Goal: Use online tool/utility: Use online tool/utility

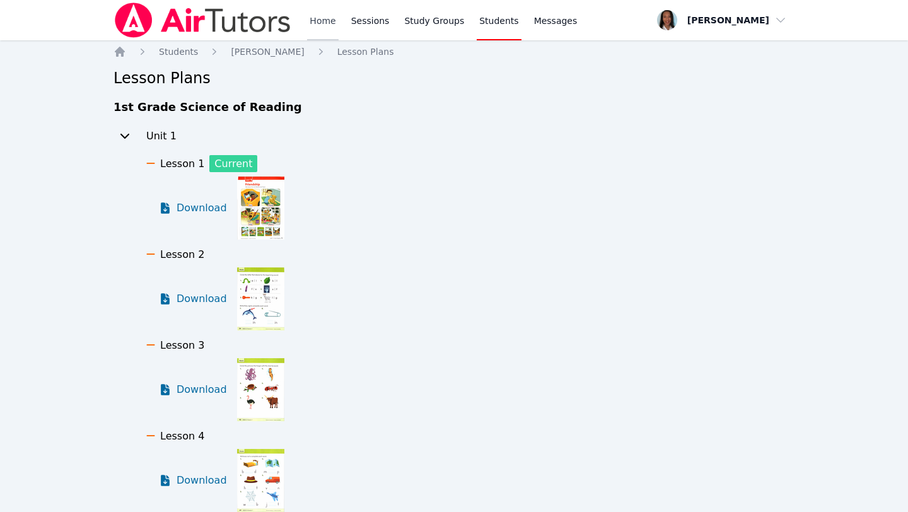
click at [313, 21] on link "Home" at bounding box center [322, 20] width 31 height 40
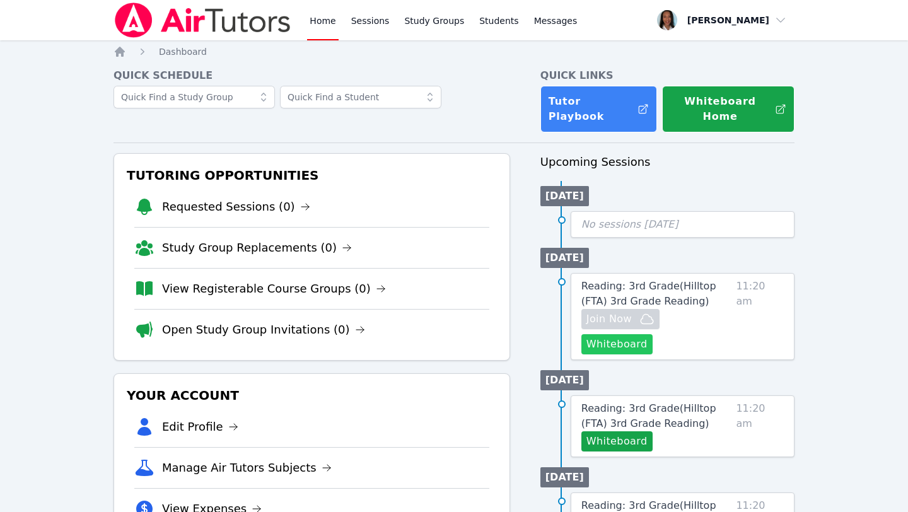
click at [653, 334] on button "Whiteboard" at bounding box center [616, 344] width 71 height 20
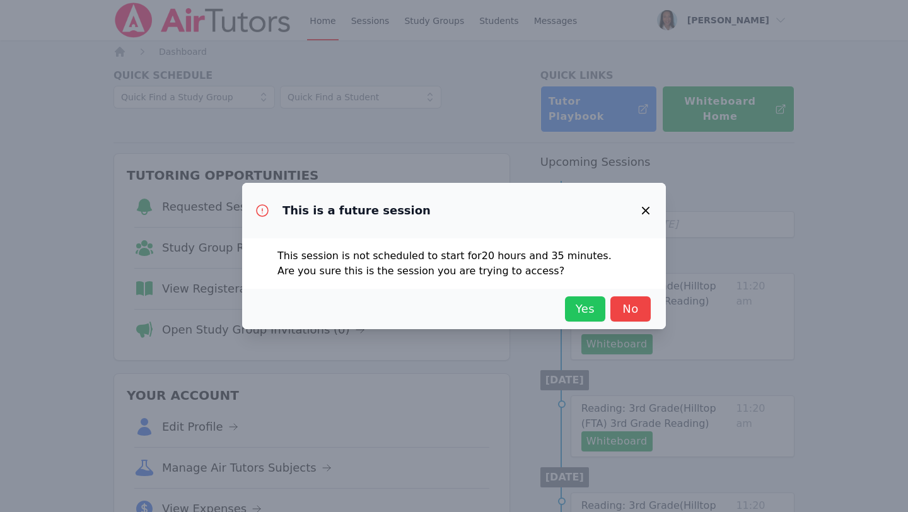
click at [584, 313] on span "Yes" at bounding box center [585, 309] width 28 height 18
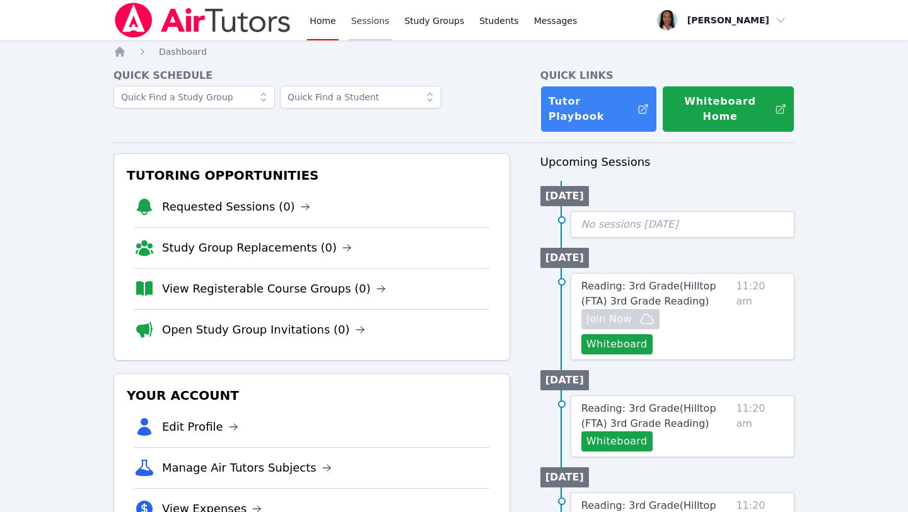
click at [379, 25] on link "Sessions" at bounding box center [371, 20] width 44 height 40
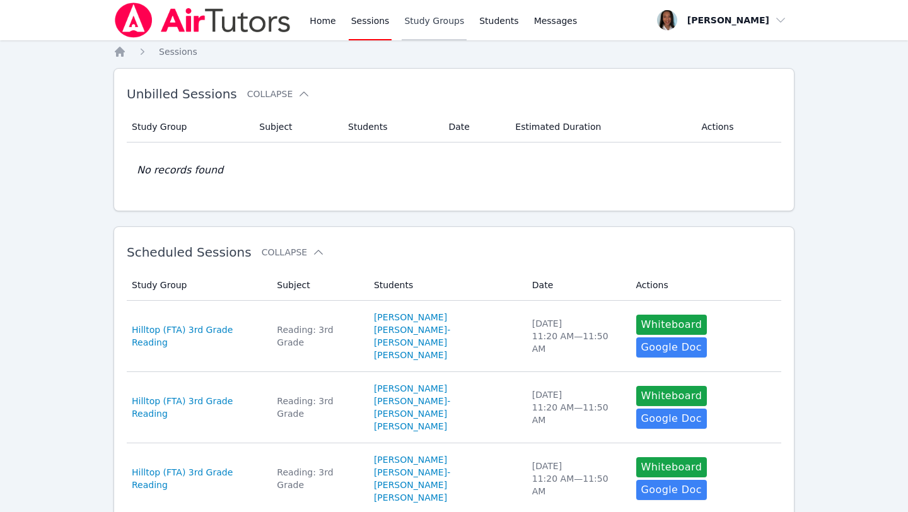
click at [423, 24] on link "Study Groups" at bounding box center [434, 20] width 65 height 40
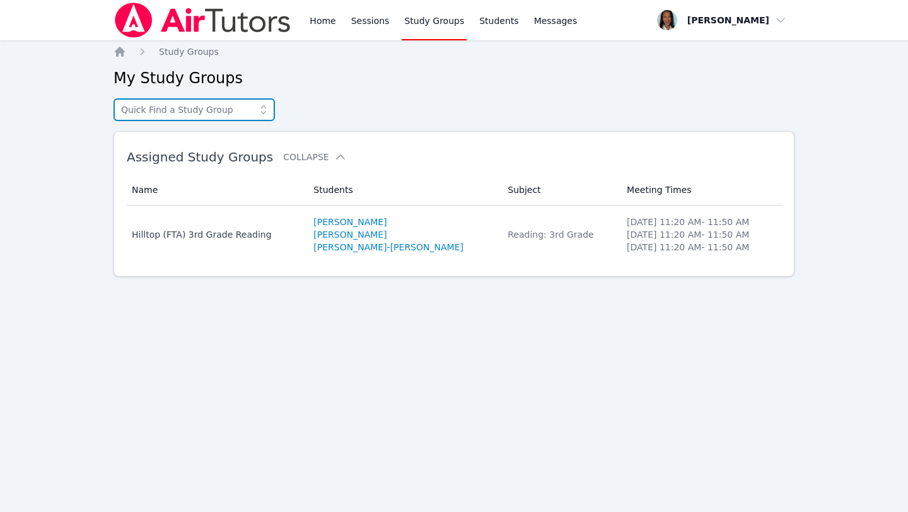
click at [201, 113] on input "text" at bounding box center [194, 109] width 161 height 23
type input "J"
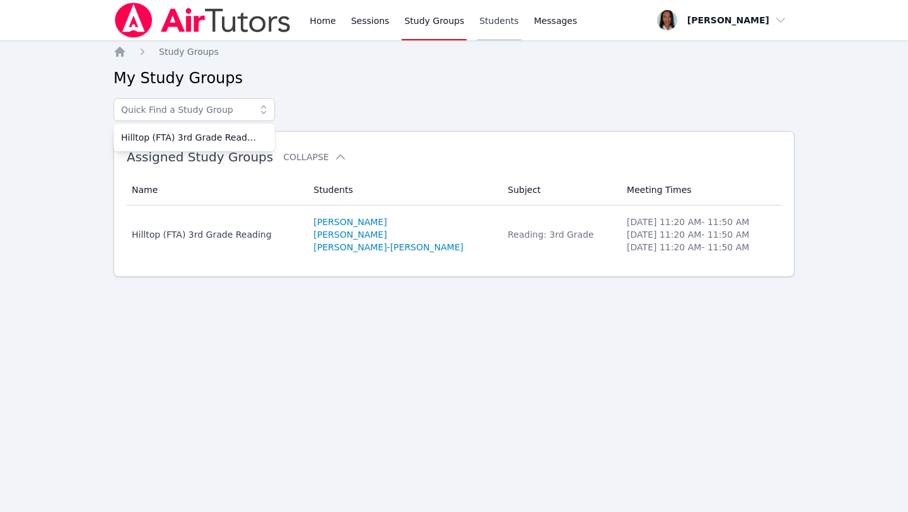
click at [484, 16] on link "Students" at bounding box center [499, 20] width 44 height 40
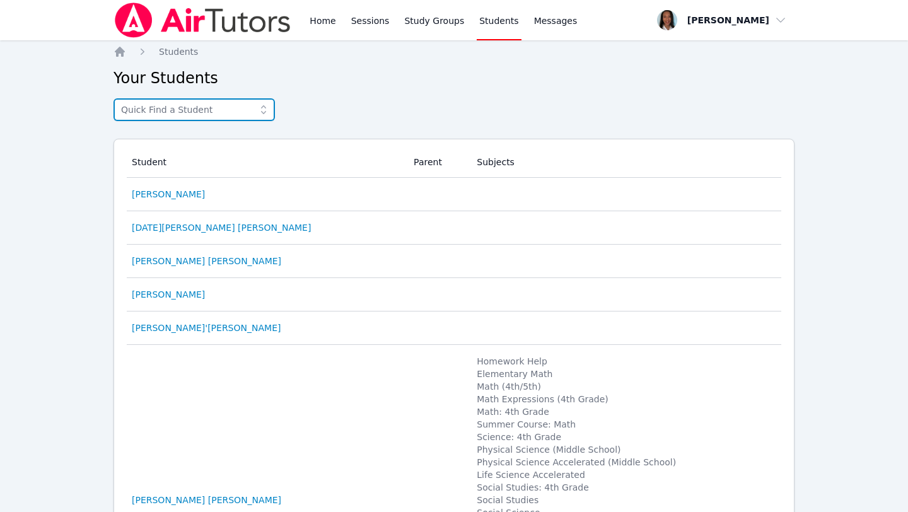
click at [196, 105] on input "text" at bounding box center [194, 109] width 161 height 23
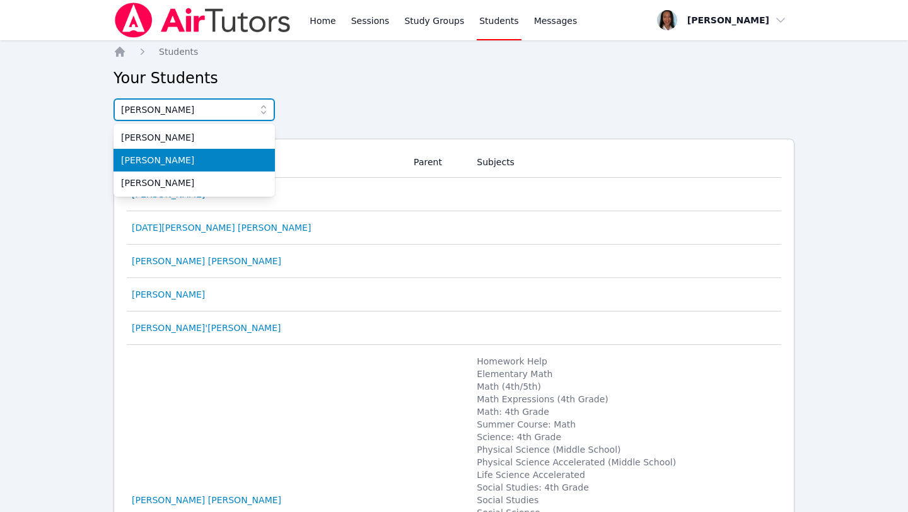
type input "[PERSON_NAME]"
click at [163, 161] on span "[PERSON_NAME]" at bounding box center [194, 160] width 146 height 13
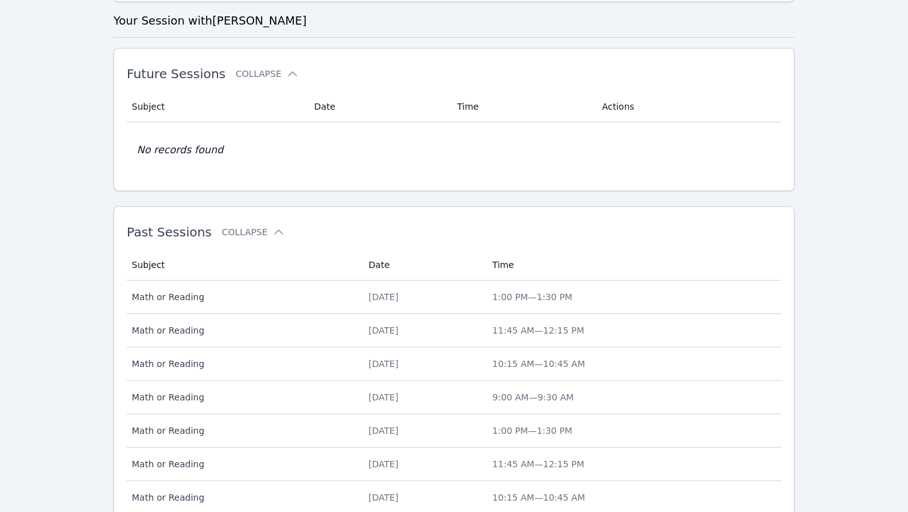
scroll to position [511, 0]
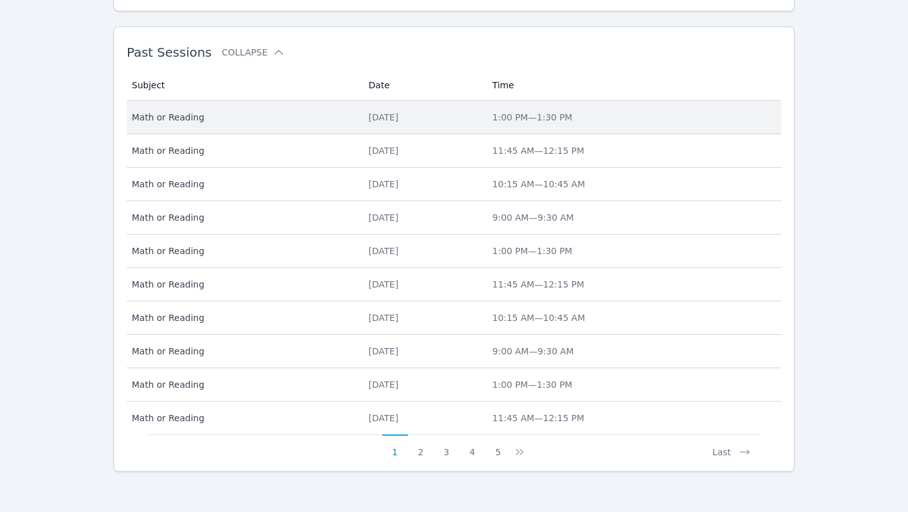
click at [361, 124] on td "Date [DATE]" at bounding box center [423, 117] width 124 height 33
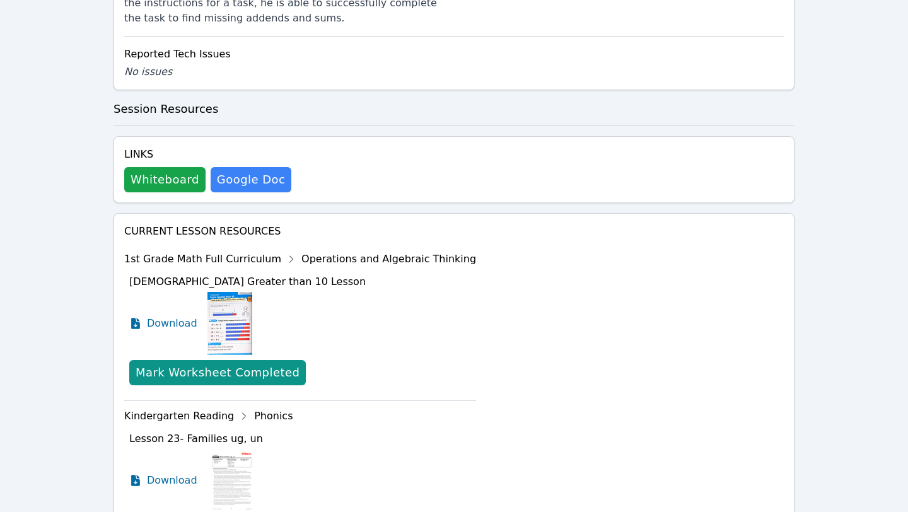
scroll to position [645, 0]
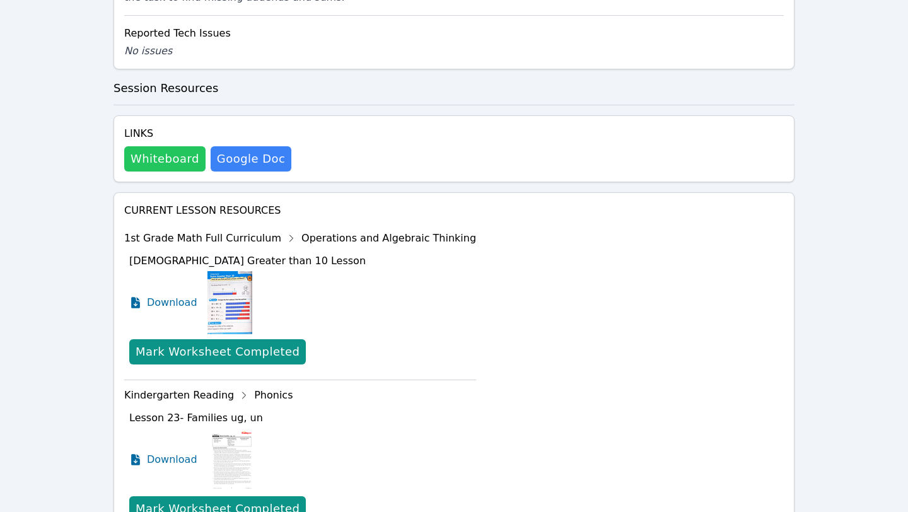
click at [178, 165] on button "Whiteboard" at bounding box center [164, 158] width 81 height 25
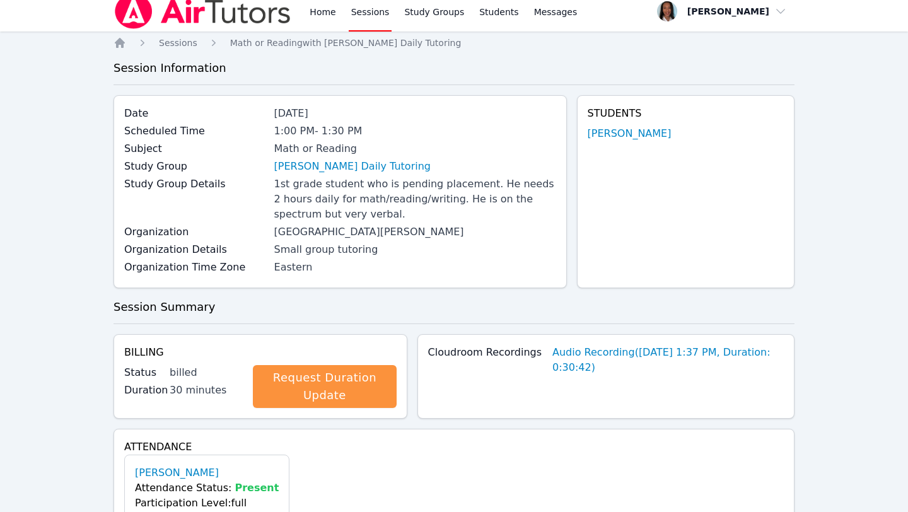
scroll to position [0, 0]
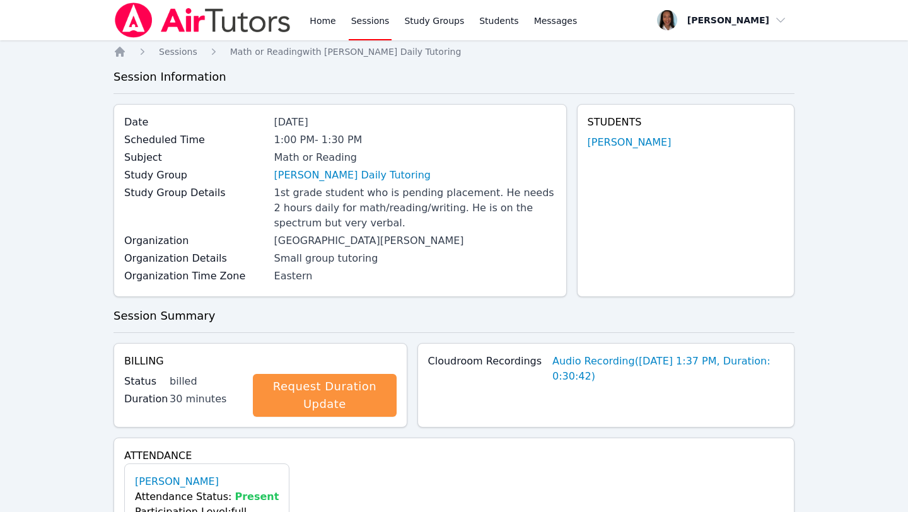
scroll to position [511, 0]
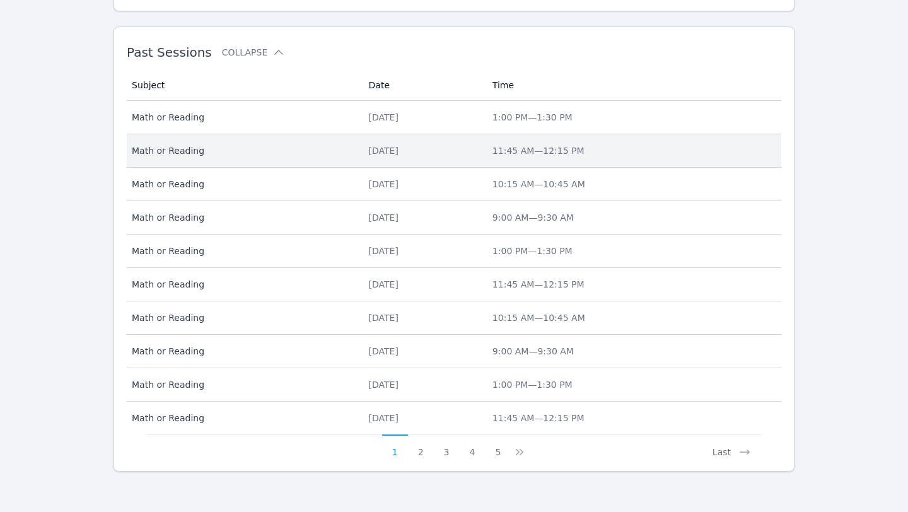
click at [192, 155] on span "Math or Reading" at bounding box center [243, 150] width 222 height 13
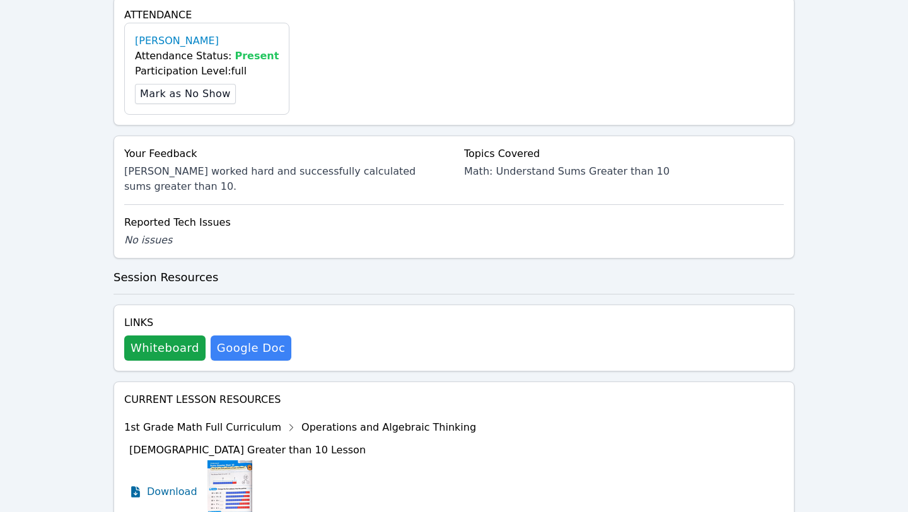
scroll to position [472, 0]
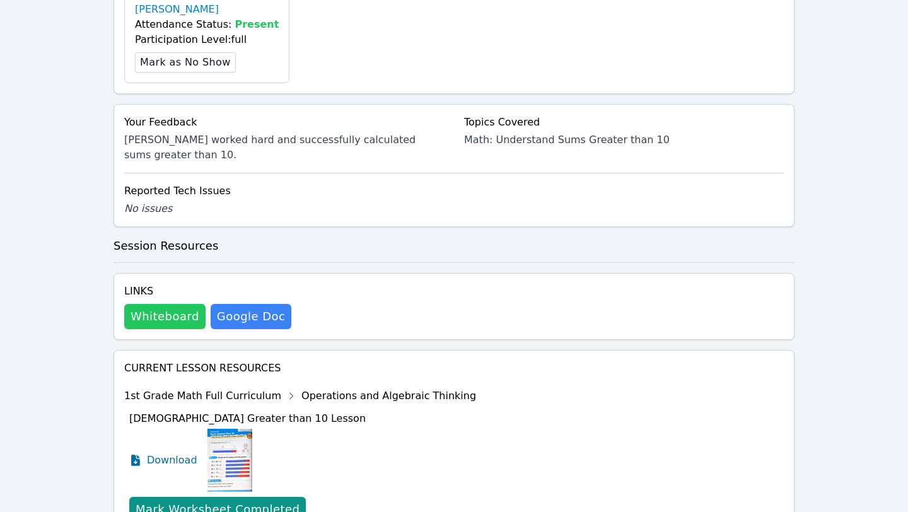
click at [164, 312] on button "Whiteboard" at bounding box center [164, 316] width 81 height 25
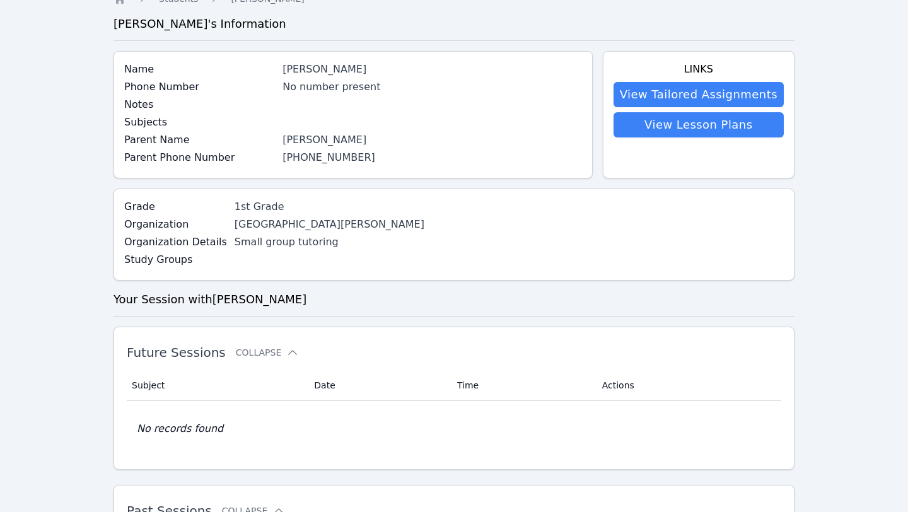
scroll to position [511, 0]
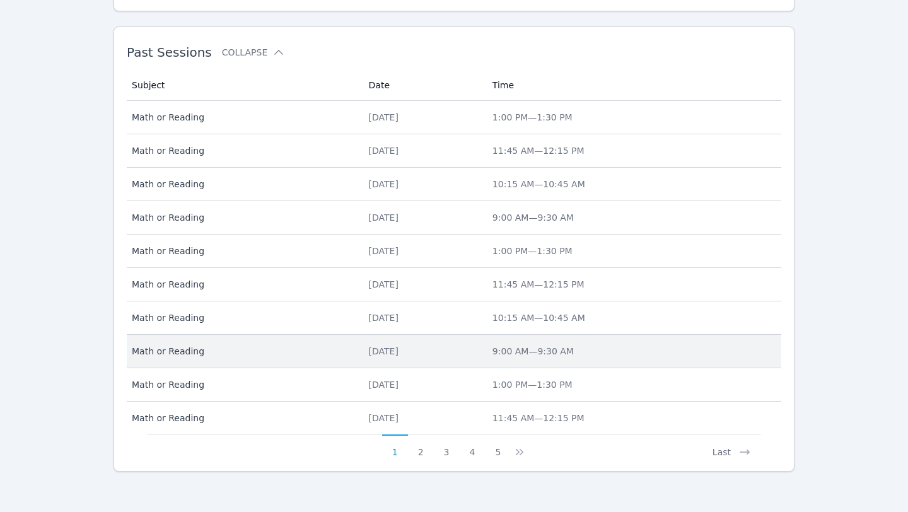
click at [177, 352] on span "Math or Reading" at bounding box center [243, 351] width 222 height 13
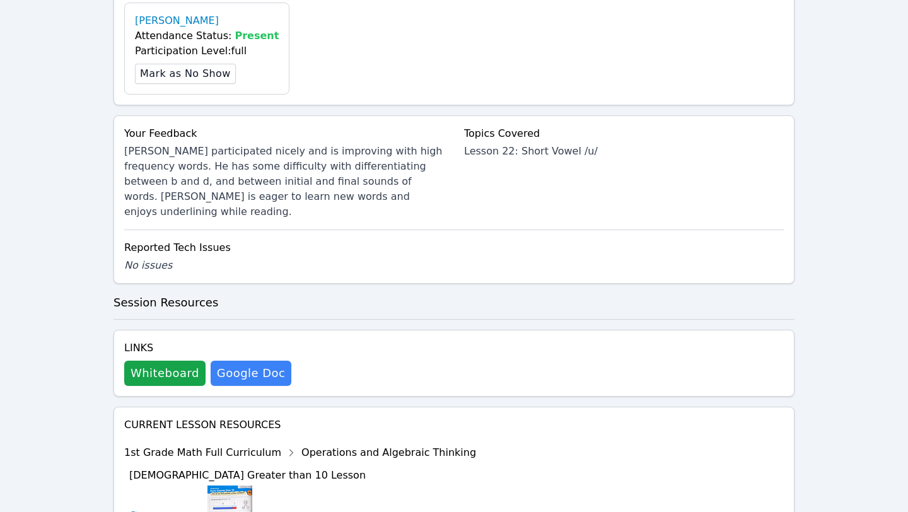
scroll to position [478, 0]
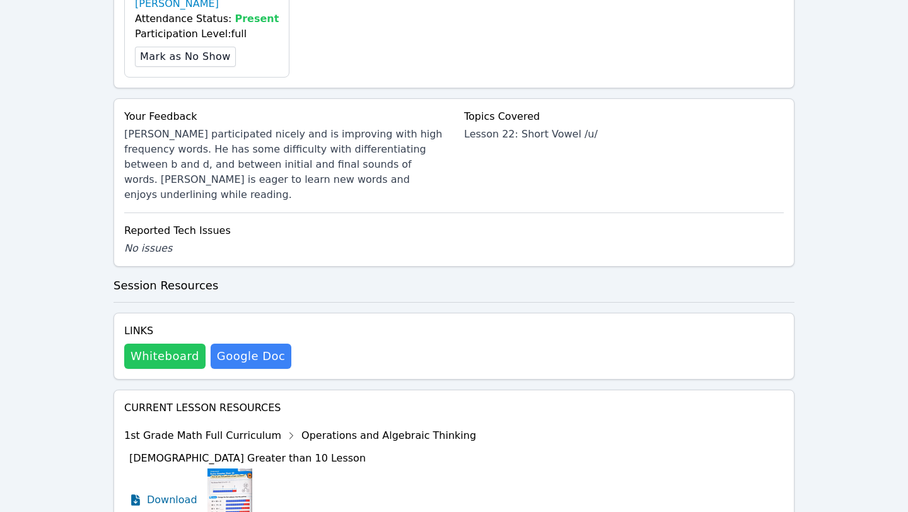
click at [161, 347] on button "Whiteboard" at bounding box center [164, 356] width 81 height 25
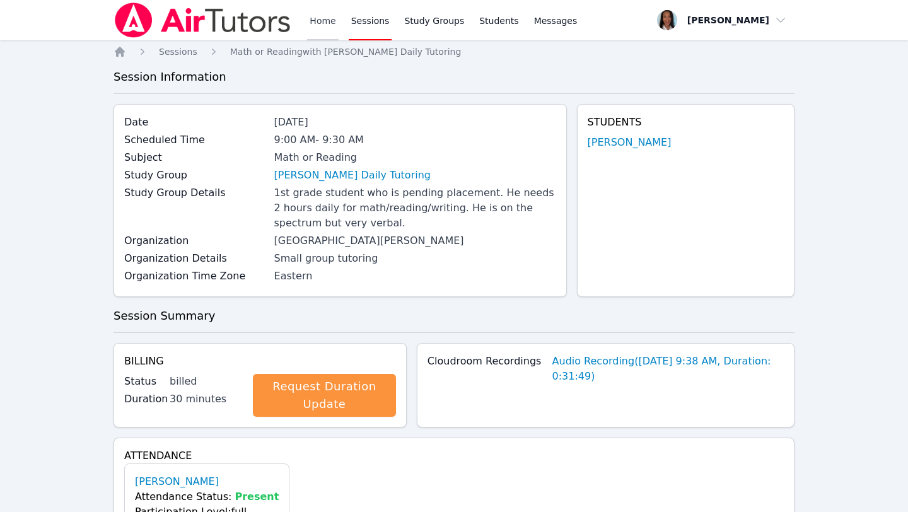
click at [323, 22] on link "Home" at bounding box center [322, 20] width 31 height 40
